Goal: Understand site structure: Understand site structure

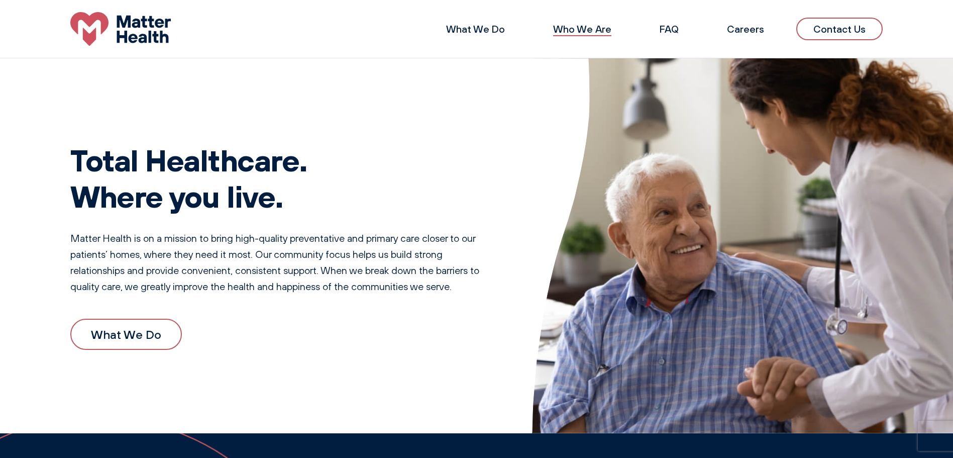
click at [567, 28] on link "Who We Are" at bounding box center [582, 29] width 58 height 13
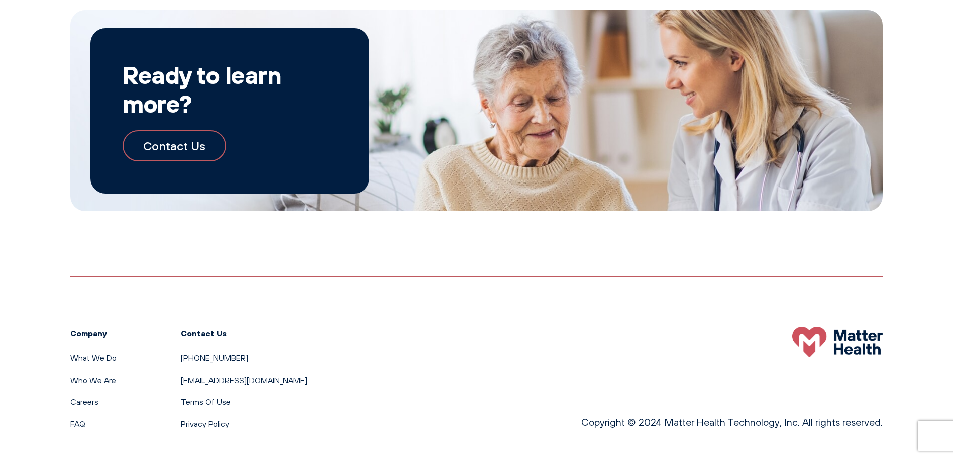
scroll to position [1172, 0]
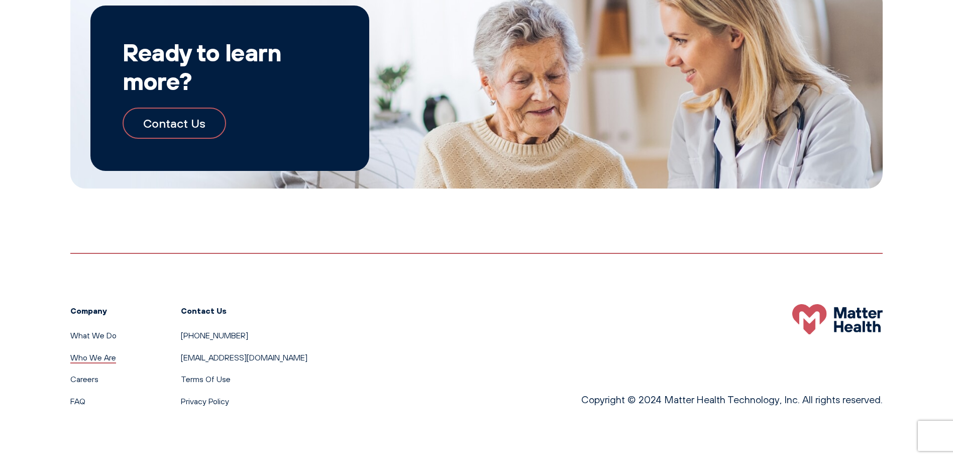
click at [89, 357] on link "Who We Are" at bounding box center [93, 357] width 46 height 10
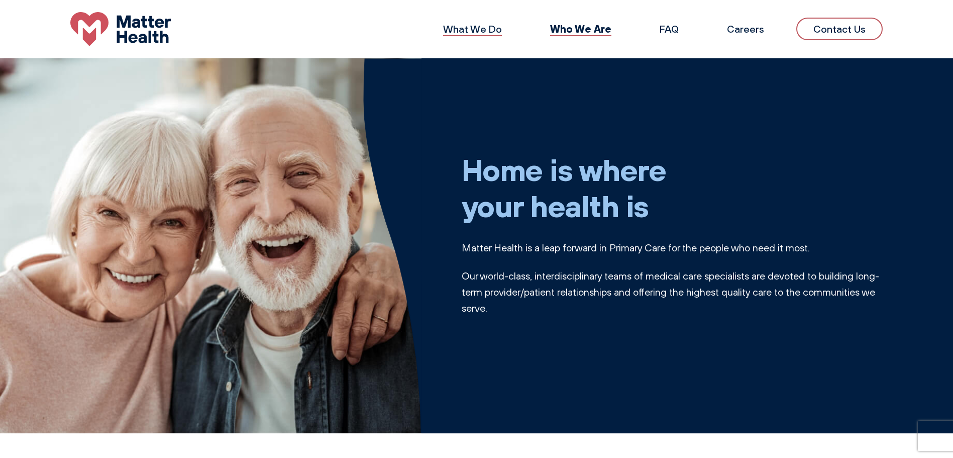
click at [478, 27] on link "What We Do" at bounding box center [472, 29] width 59 height 13
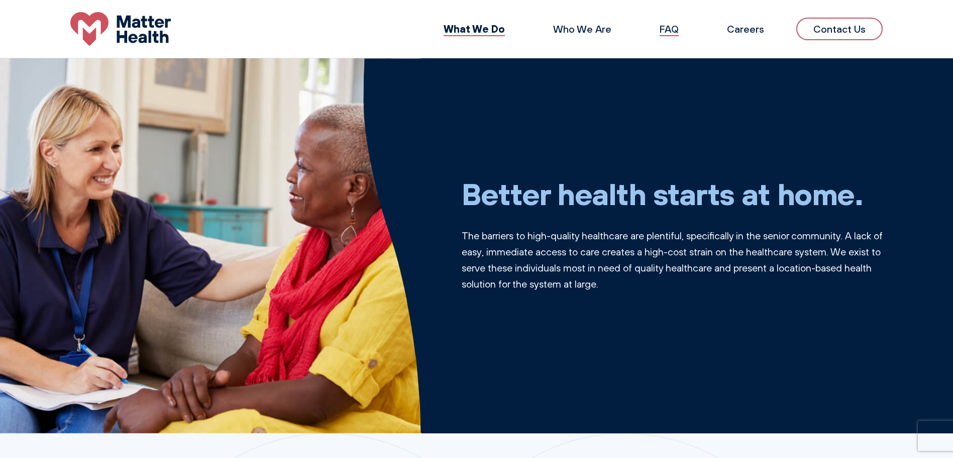
click at [677, 29] on link "FAQ" at bounding box center [669, 29] width 19 height 13
